Goal: Transaction & Acquisition: Purchase product/service

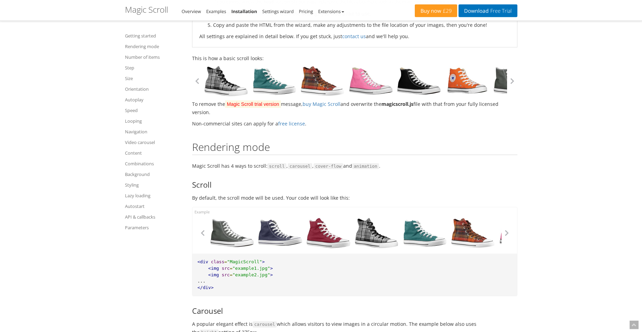
scroll to position [285, 0]
click at [243, 263] on span ""MagicScroll"" at bounding box center [244, 261] width 35 height 5
copy span "MagicScroll"
click at [505, 233] on button "button" at bounding box center [506, 233] width 10 height 10
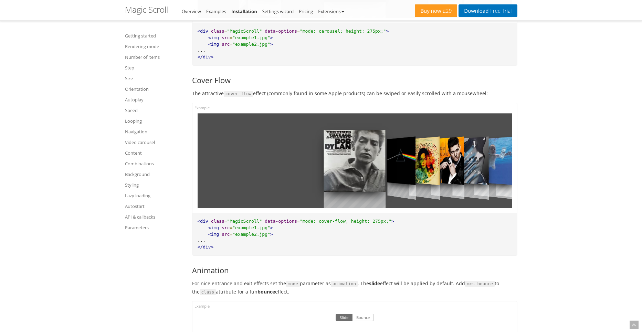
scroll to position [807, 0]
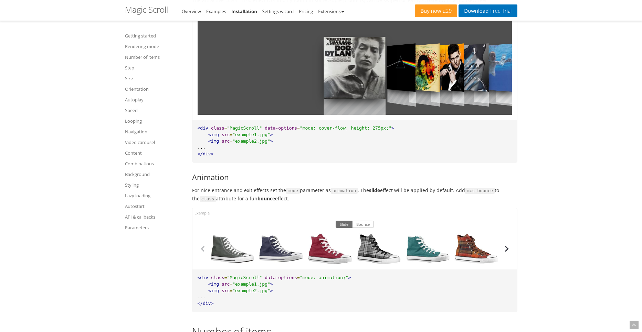
click at [509, 248] on button "button" at bounding box center [506, 249] width 10 height 10
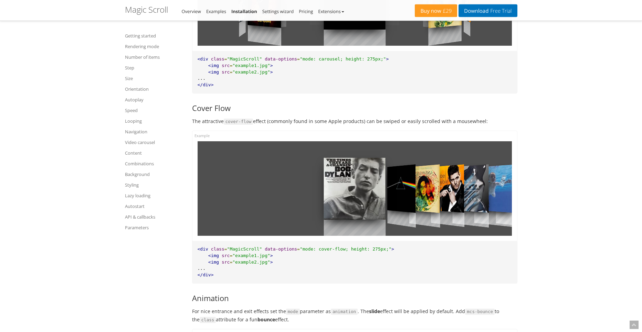
scroll to position [617, 0]
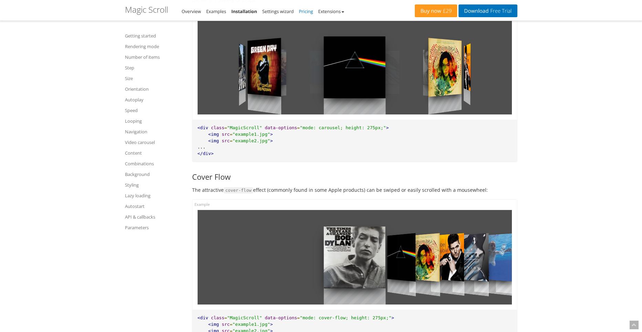
click at [307, 10] on link "Pricing" at bounding box center [306, 11] width 14 height 6
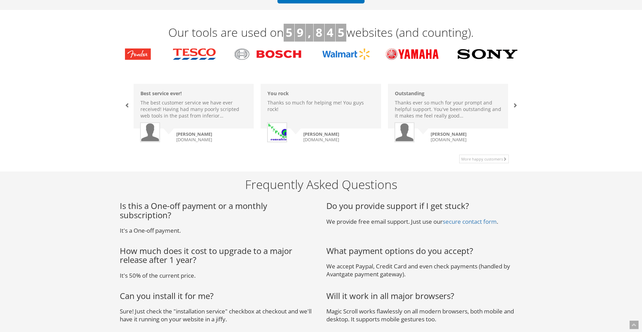
scroll to position [330, 0]
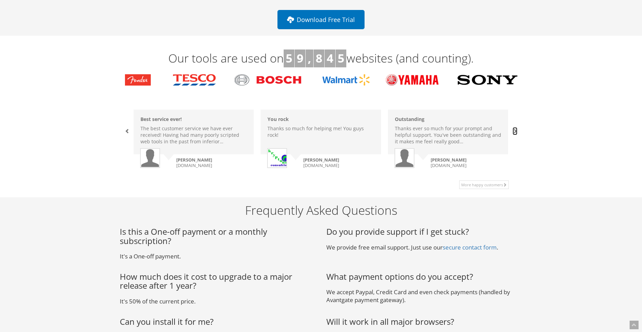
click at [514, 130] on span at bounding box center [514, 131] width 5 height 5
click at [514, 131] on span at bounding box center [514, 131] width 5 height 5
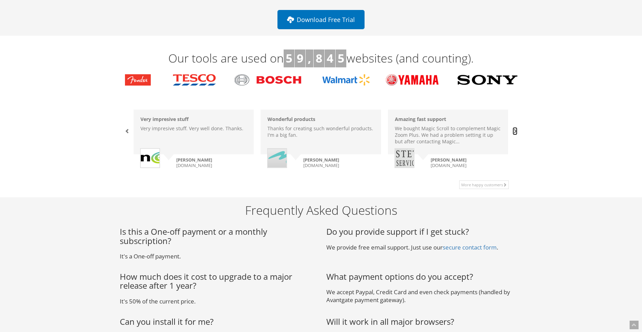
click at [514, 131] on span at bounding box center [514, 131] width 5 height 5
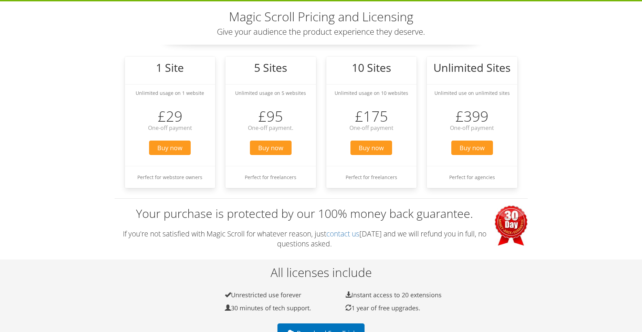
scroll to position [0, 0]
